Goal: Information Seeking & Learning: Learn about a topic

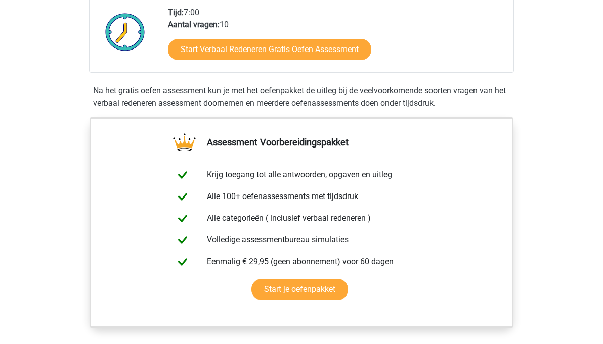
scroll to position [251, 0]
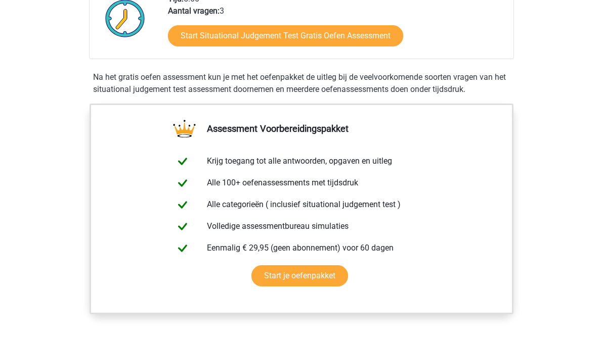
scroll to position [212, 0]
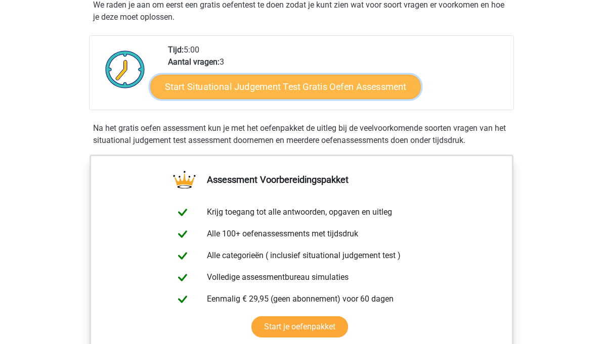
click at [244, 89] on link "Start Situational Judgement Test Gratis Oefen Assessment" at bounding box center [285, 87] width 271 height 24
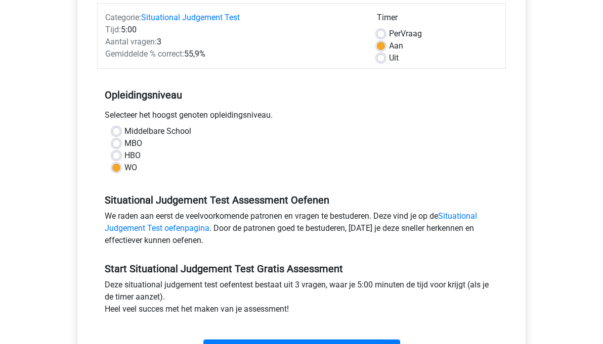
scroll to position [143, 0]
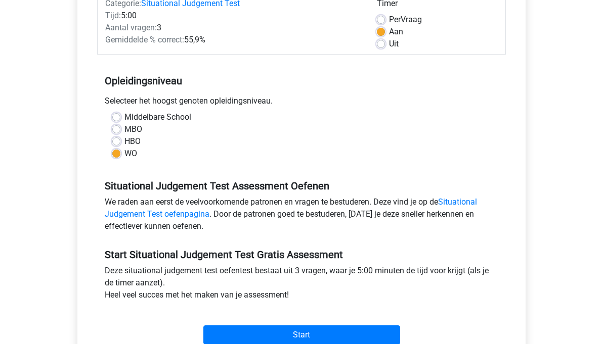
click at [130, 138] on label "HBO" at bounding box center [132, 142] width 16 height 12
click at [120, 138] on input "HBO" at bounding box center [116, 141] width 8 height 10
radio input "true"
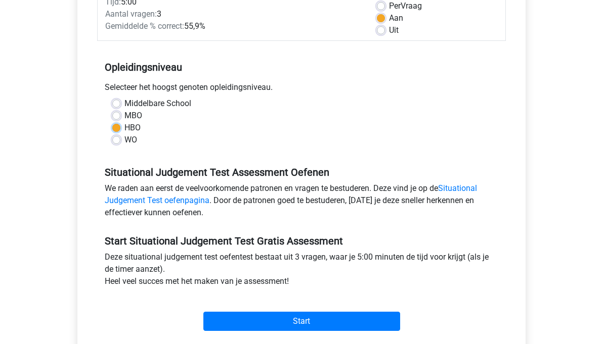
scroll to position [164, 0]
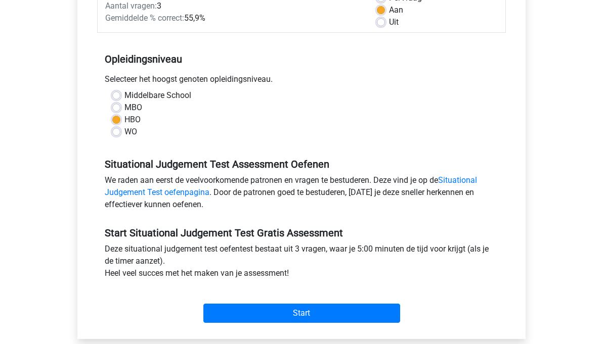
click at [277, 302] on div "Start" at bounding box center [301, 305] width 409 height 35
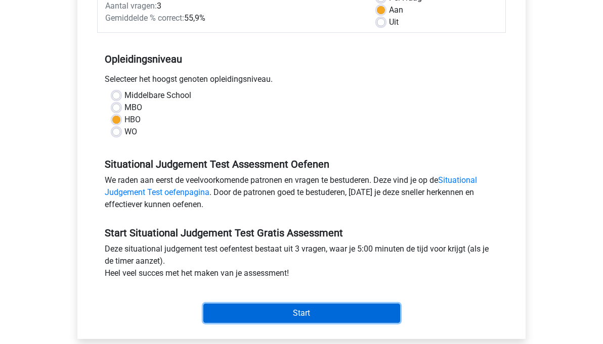
click at [278, 313] on input "Start" at bounding box center [301, 313] width 197 height 19
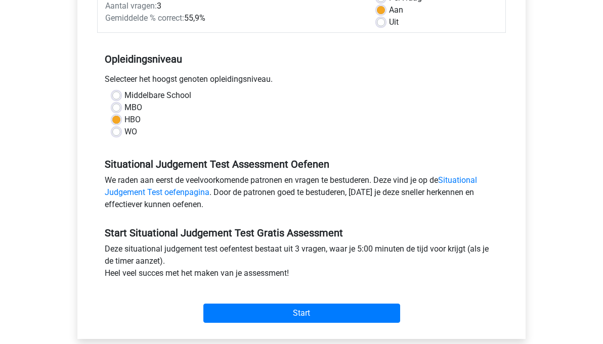
click at [127, 130] on label "WO" at bounding box center [130, 132] width 13 height 12
click at [120, 130] on input "WO" at bounding box center [116, 131] width 8 height 10
radio input "true"
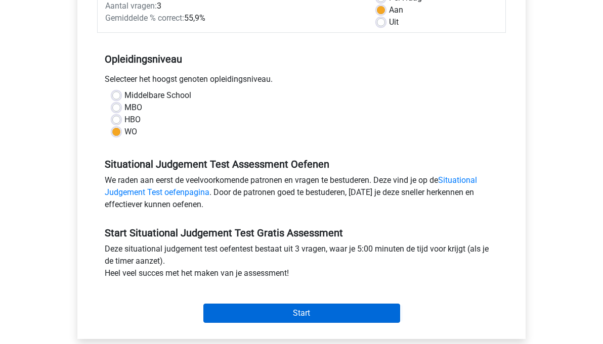
click at [315, 322] on input "Start" at bounding box center [301, 313] width 197 height 19
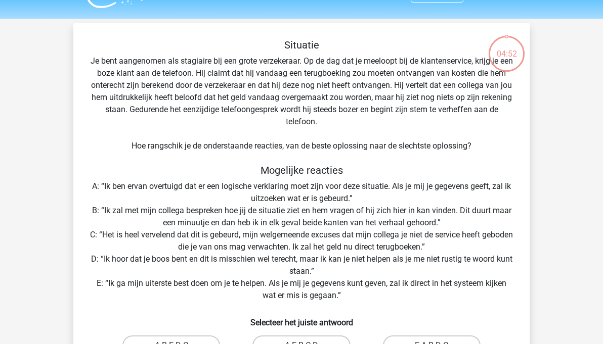
scroll to position [20, 0]
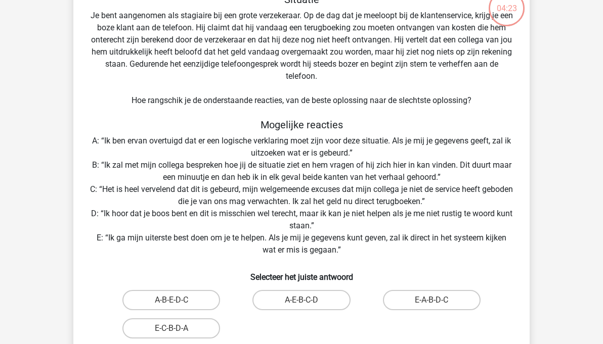
scroll to position [76, 0]
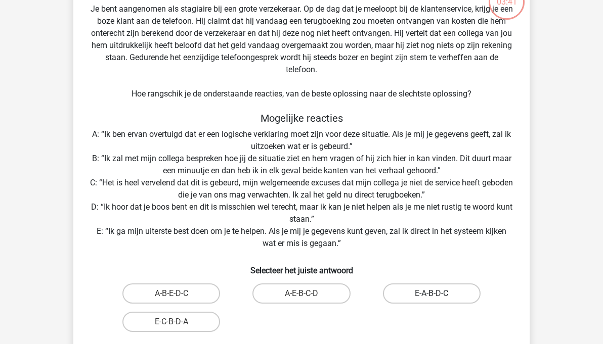
click at [441, 294] on label "E-A-B-D-C" at bounding box center [432, 294] width 98 height 20
click at [438, 294] on input "E-A-B-D-C" at bounding box center [434, 297] width 7 height 7
radio input "true"
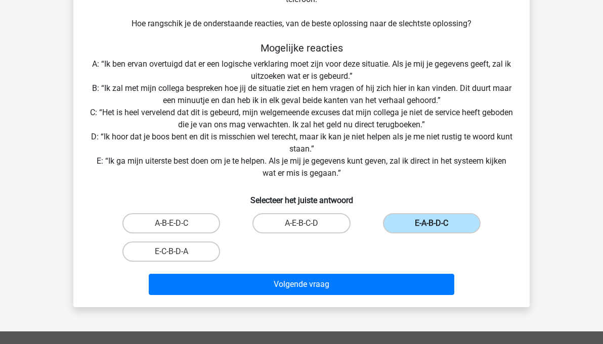
scroll to position [179, 0]
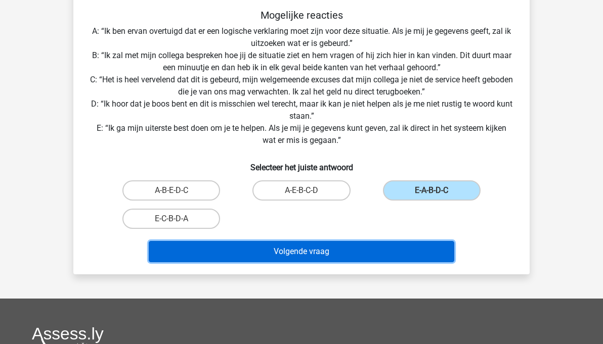
click at [354, 259] on button "Volgende vraag" at bounding box center [302, 251] width 306 height 21
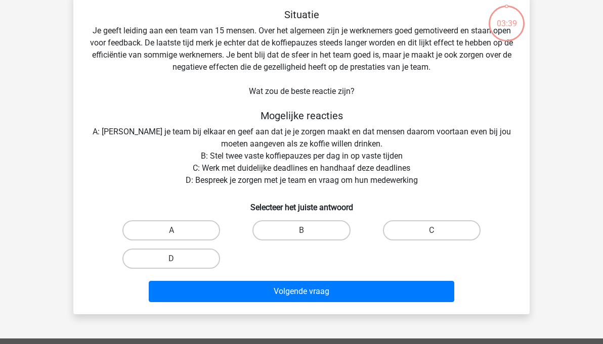
scroll to position [47, 0]
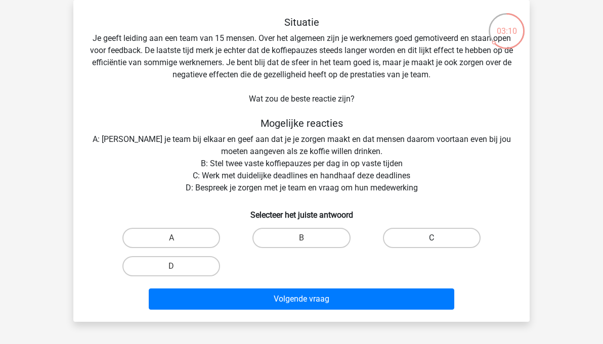
click at [420, 231] on label "C" at bounding box center [432, 238] width 98 height 20
click at [431, 238] on input "C" at bounding box center [434, 241] width 7 height 7
radio input "true"
click at [181, 266] on label "D" at bounding box center [171, 266] width 98 height 20
click at [178, 267] on input "D" at bounding box center [174, 270] width 7 height 7
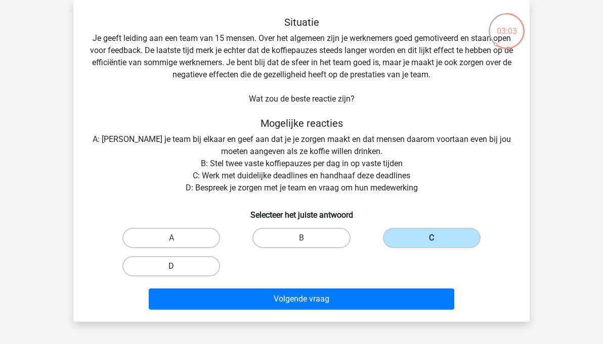
radio input "true"
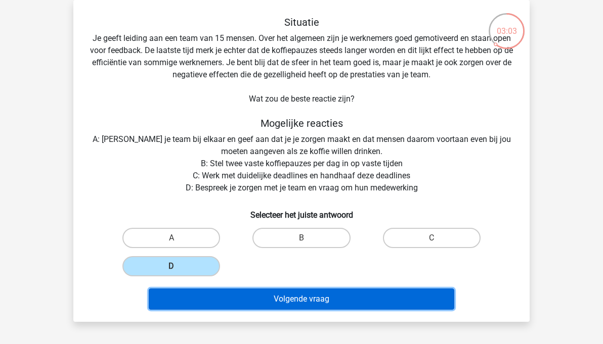
click at [247, 295] on button "Volgende vraag" at bounding box center [302, 299] width 306 height 21
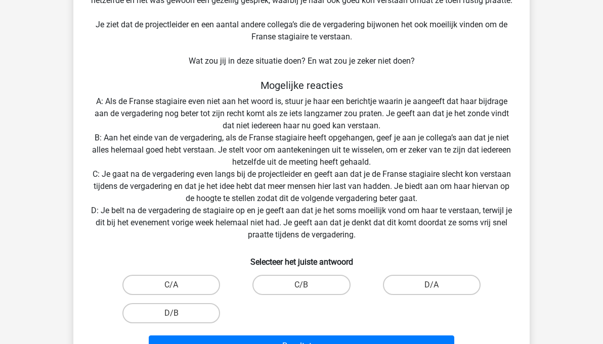
scroll to position [134, 0]
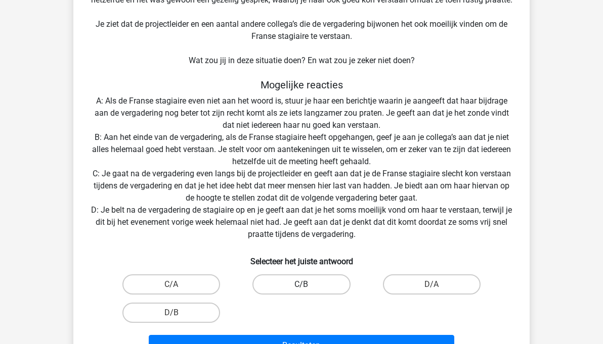
click at [268, 289] on label "C/B" at bounding box center [301, 285] width 98 height 20
click at [301, 289] on input "C/B" at bounding box center [304, 288] width 7 height 7
radio input "true"
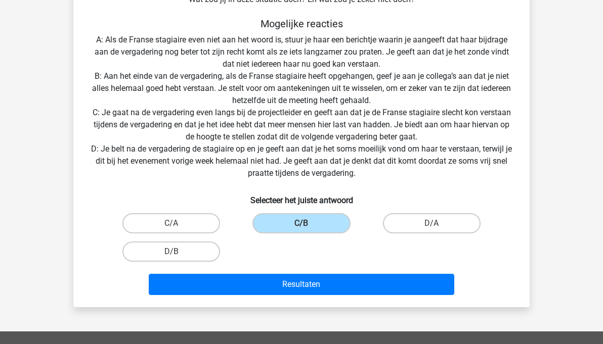
scroll to position [205, 0]
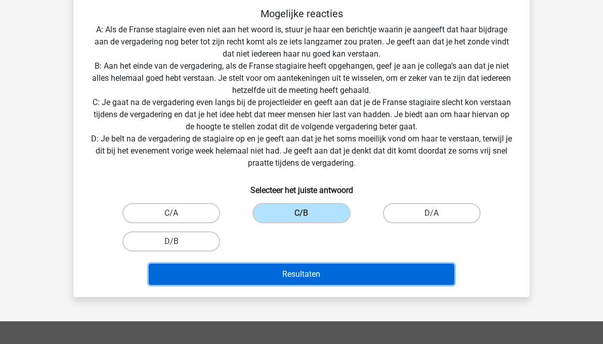
click at [293, 270] on button "Resultaten" at bounding box center [302, 274] width 306 height 21
